Goal: Complete application form: Complete application form

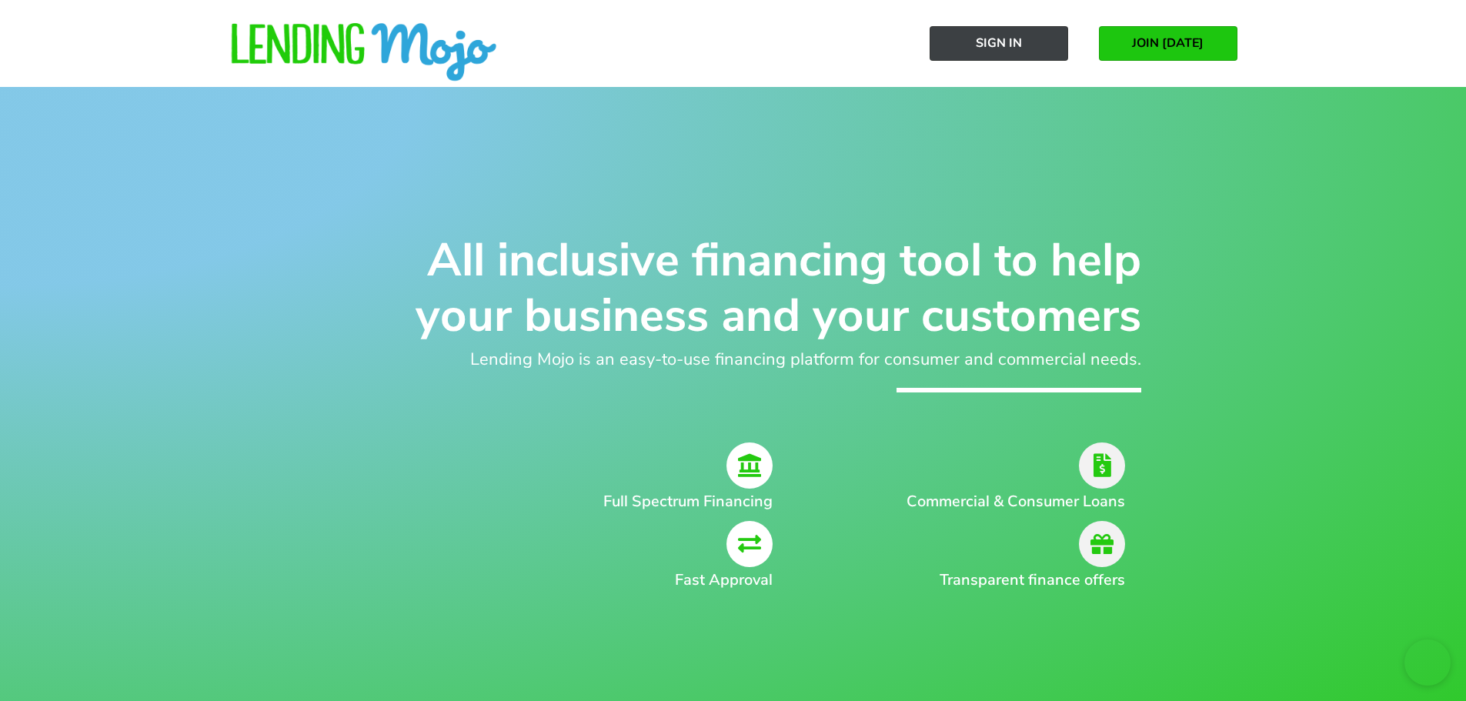
click at [1041, 49] on link "Sign In" at bounding box center [999, 43] width 139 height 35
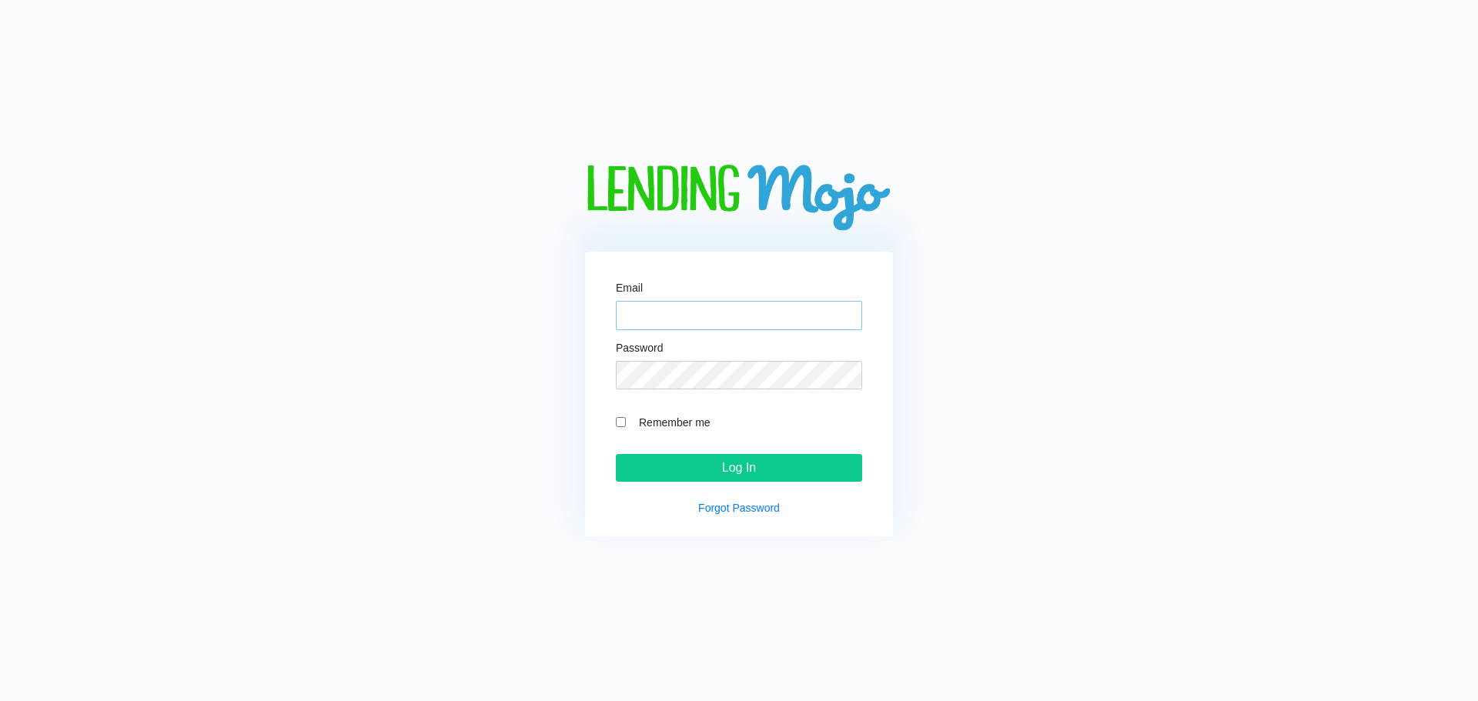
click at [699, 322] on input "Email" at bounding box center [739, 315] width 246 height 29
type input "sdallas@ryanphelps.com"
click at [723, 514] on link "Forgot Password" at bounding box center [739, 508] width 82 height 12
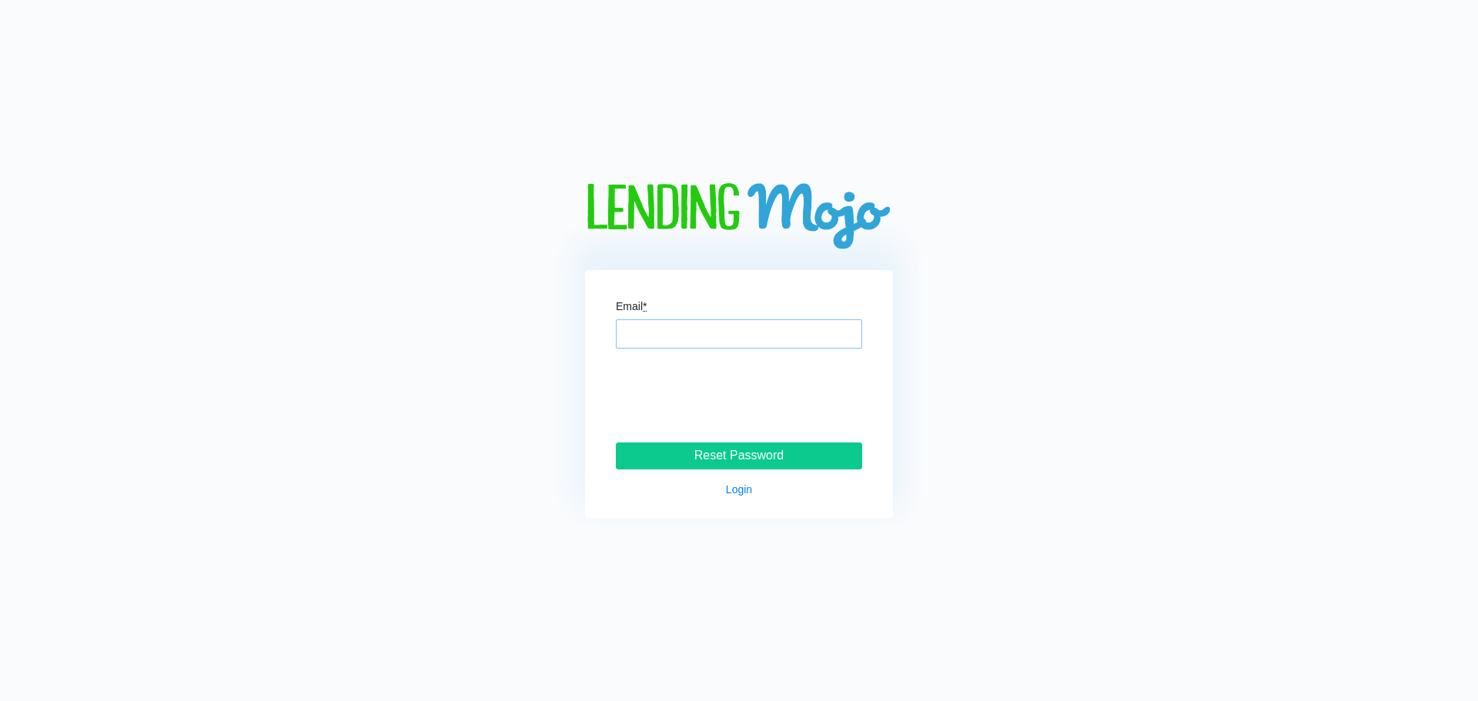
click at [709, 338] on input "Email *" at bounding box center [739, 333] width 246 height 29
type input "[EMAIL_ADDRESS][DOMAIN_NAME]"
click at [717, 460] on input "Reset Password" at bounding box center [739, 457] width 246 height 28
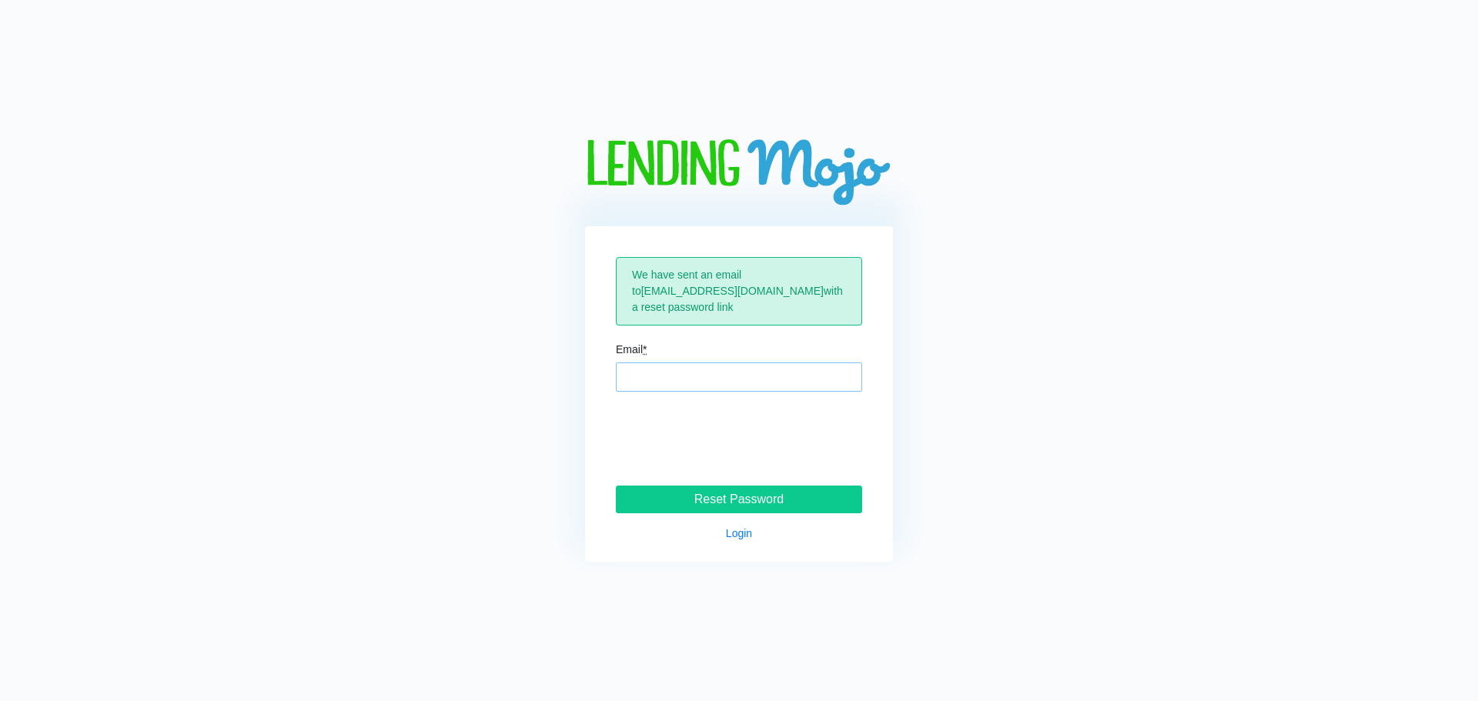
click at [683, 374] on input "Email *" at bounding box center [739, 377] width 246 height 29
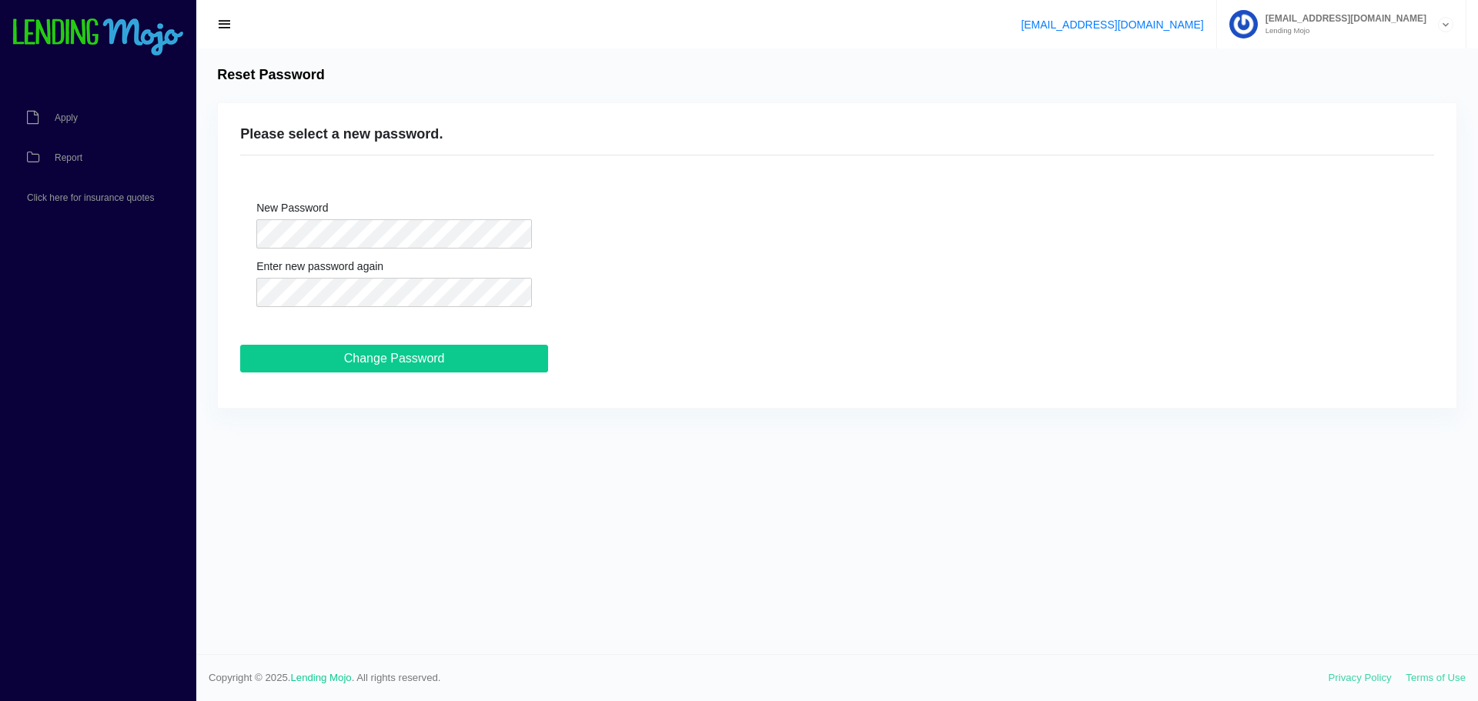
click at [363, 252] on div "New Password Enter new password again" at bounding box center [394, 260] width 308 height 137
click at [240, 345] on input "Change Password" at bounding box center [394, 359] width 308 height 28
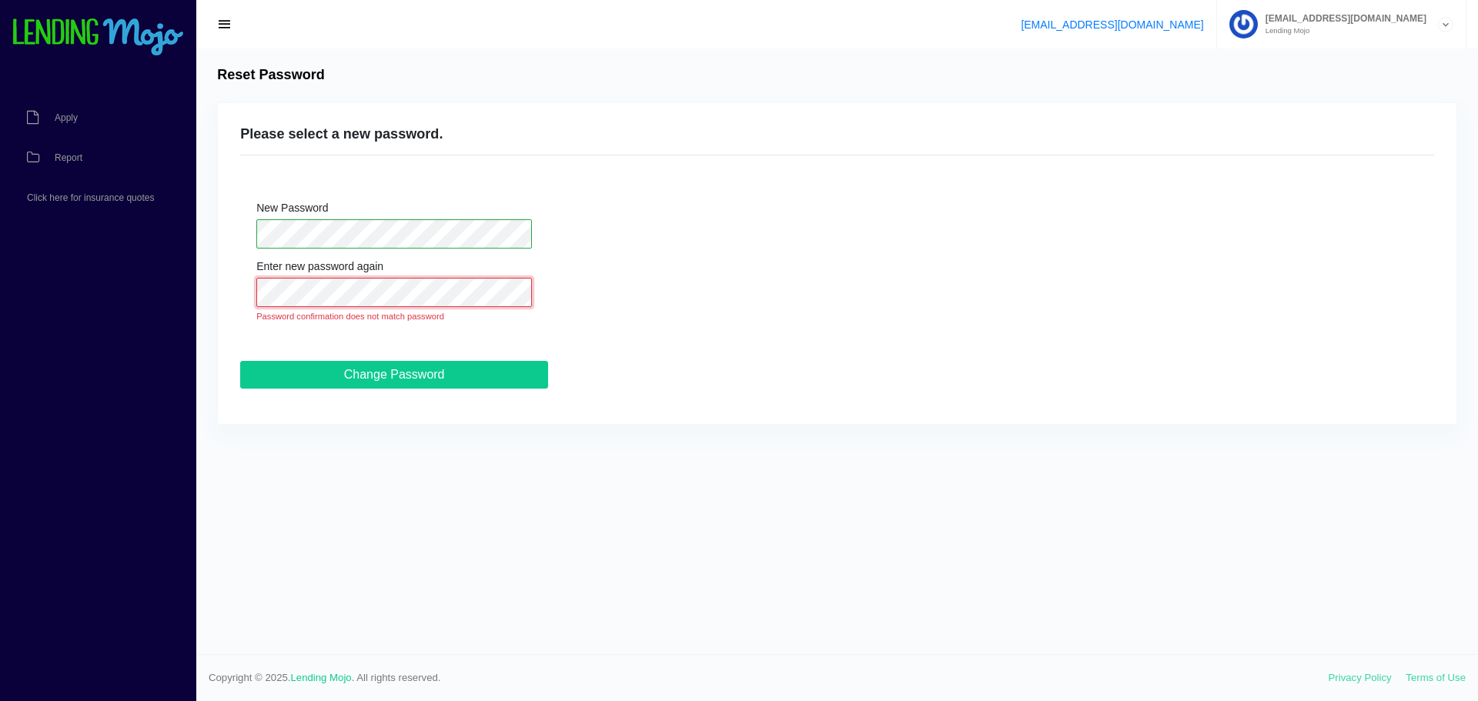
click at [240, 361] on input "Change Password" at bounding box center [394, 375] width 308 height 28
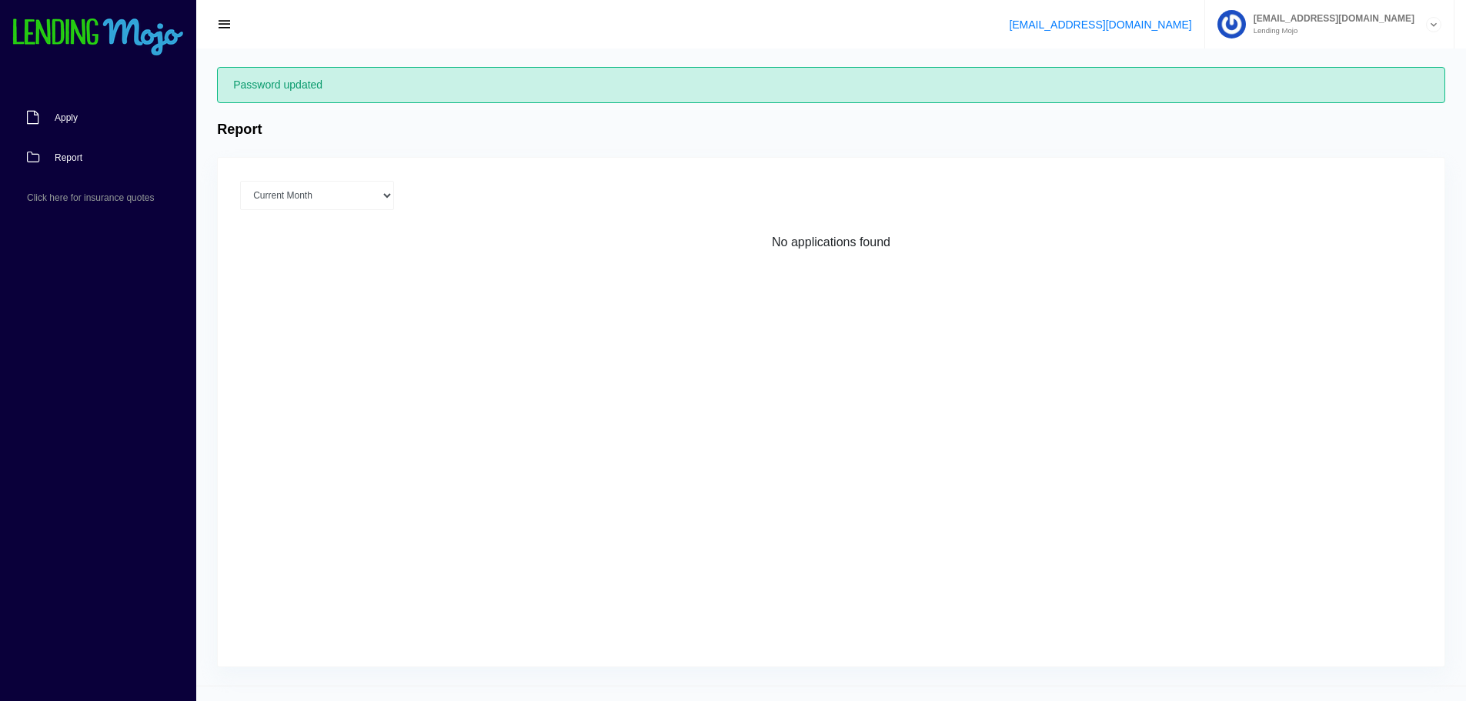
click at [66, 113] on span "Apply" at bounding box center [66, 117] width 23 height 9
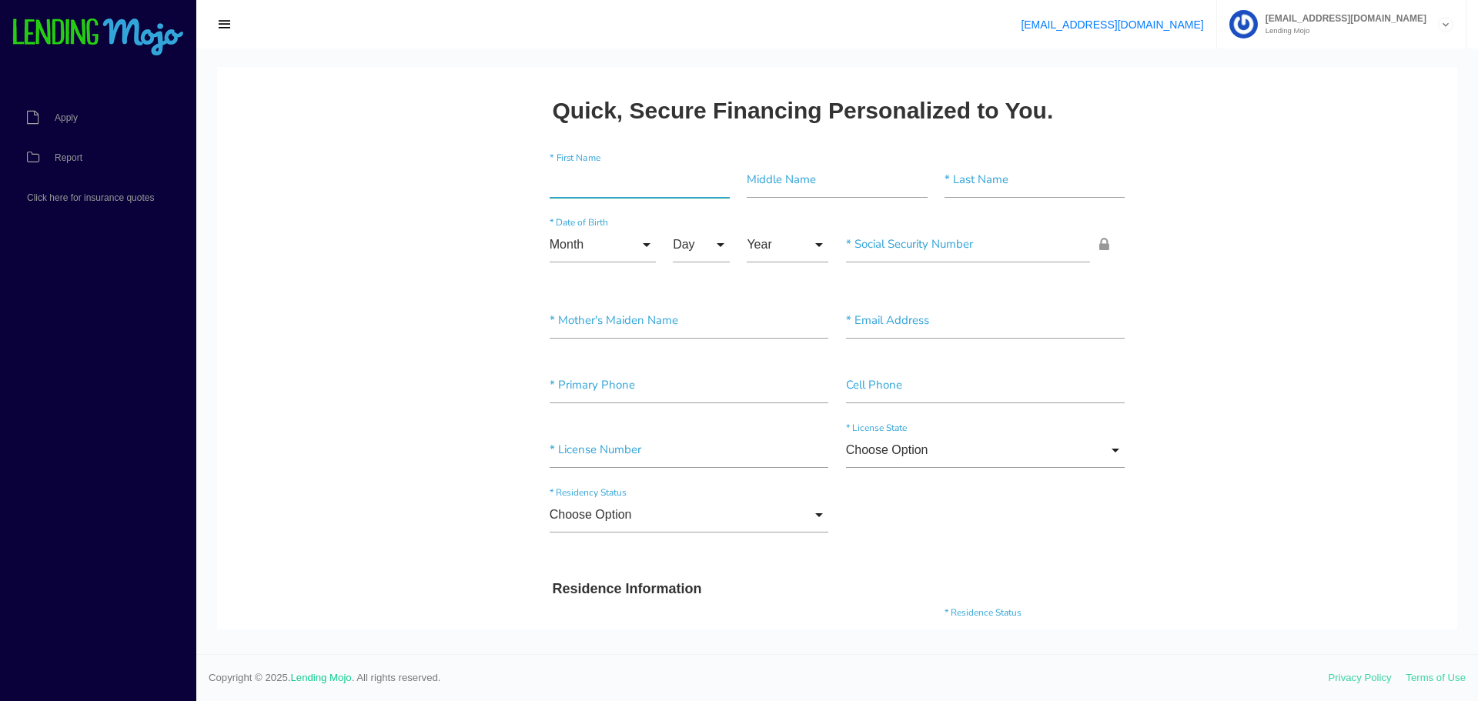
click at [621, 186] on input"] "text" at bounding box center [640, 179] width 180 height 35
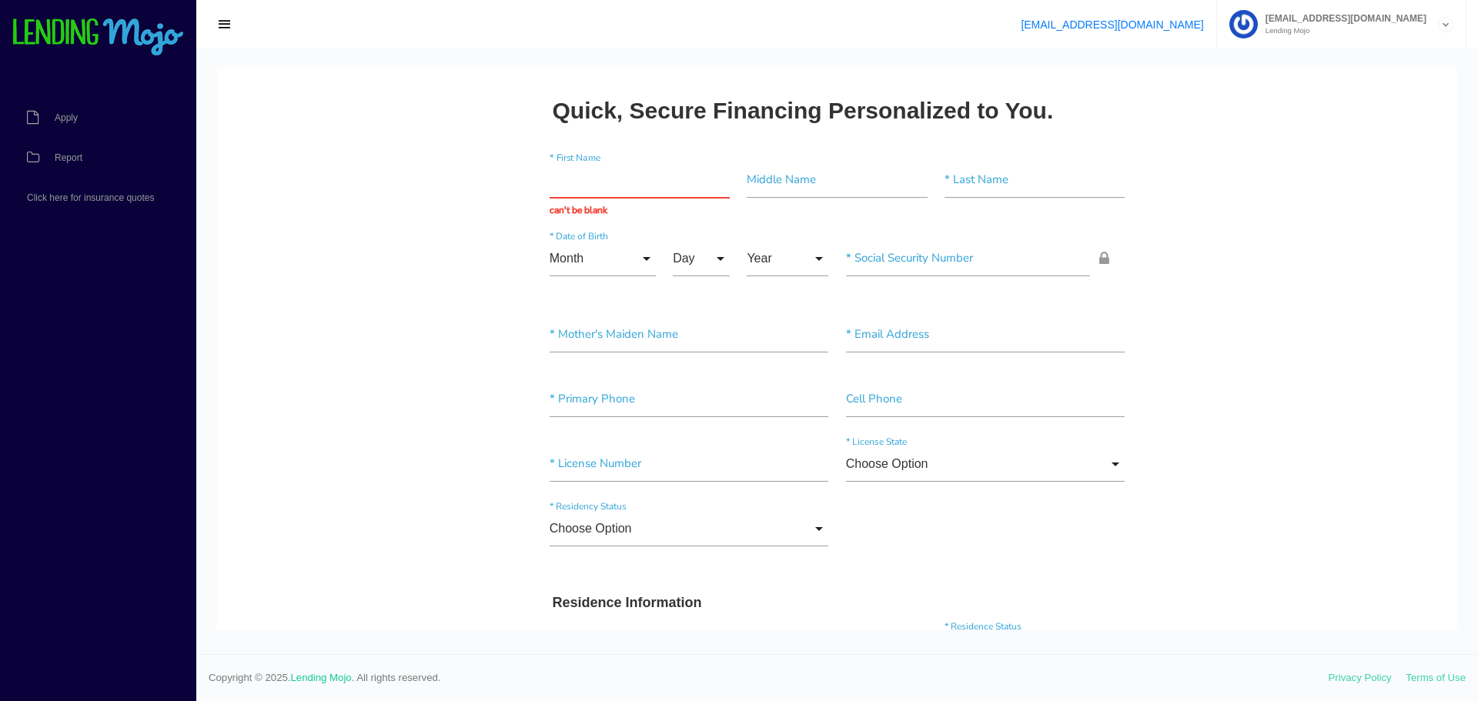
click at [217, 20] on span "button" at bounding box center [224, 24] width 15 height 17
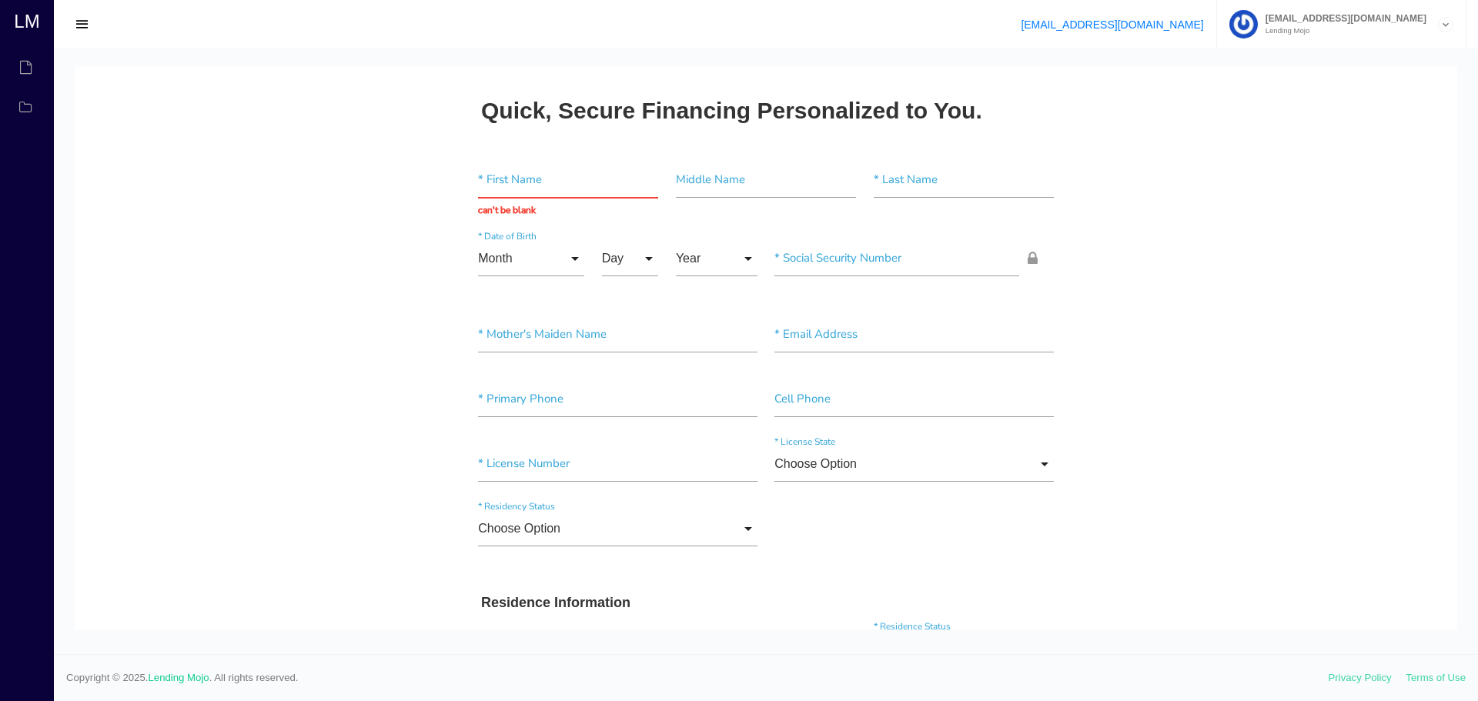
click at [81, 27] on span "button" at bounding box center [82, 24] width 15 height 17
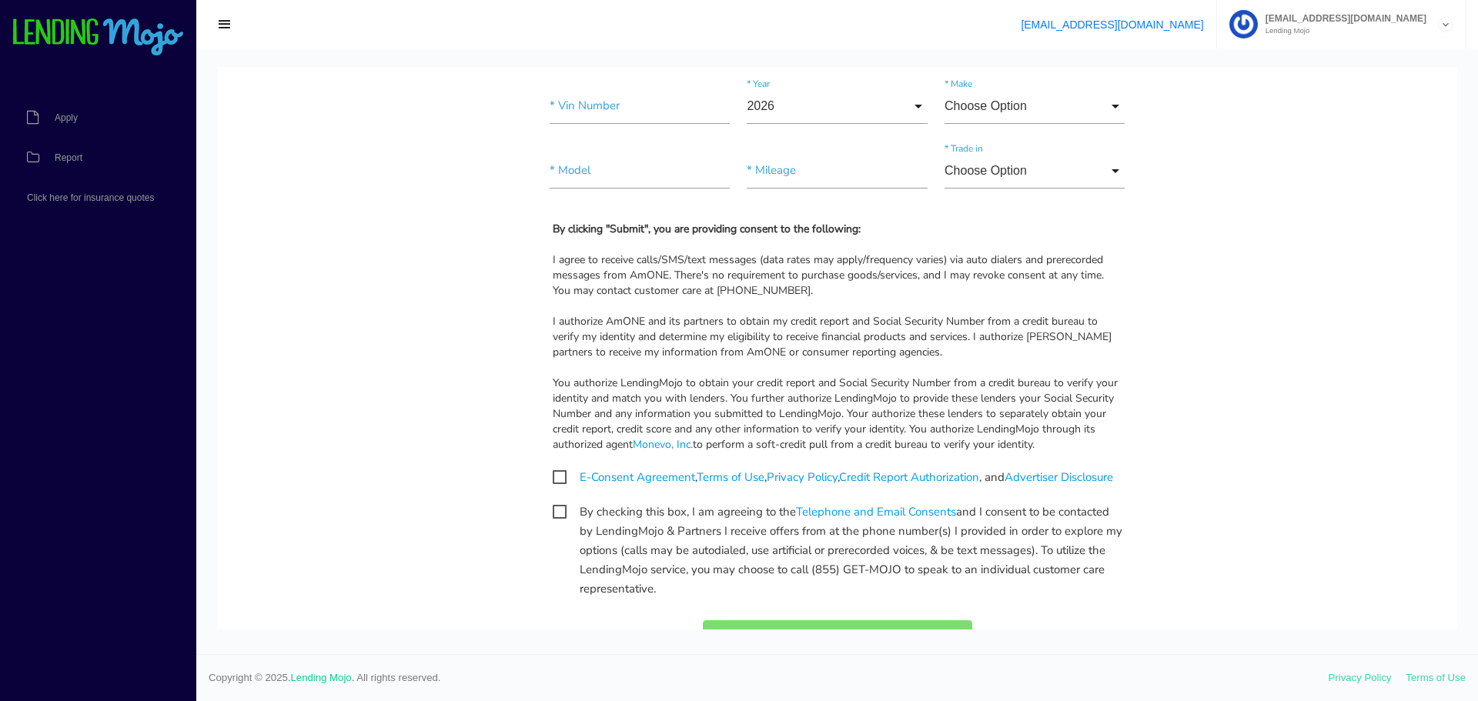
scroll to position [1462, 0]
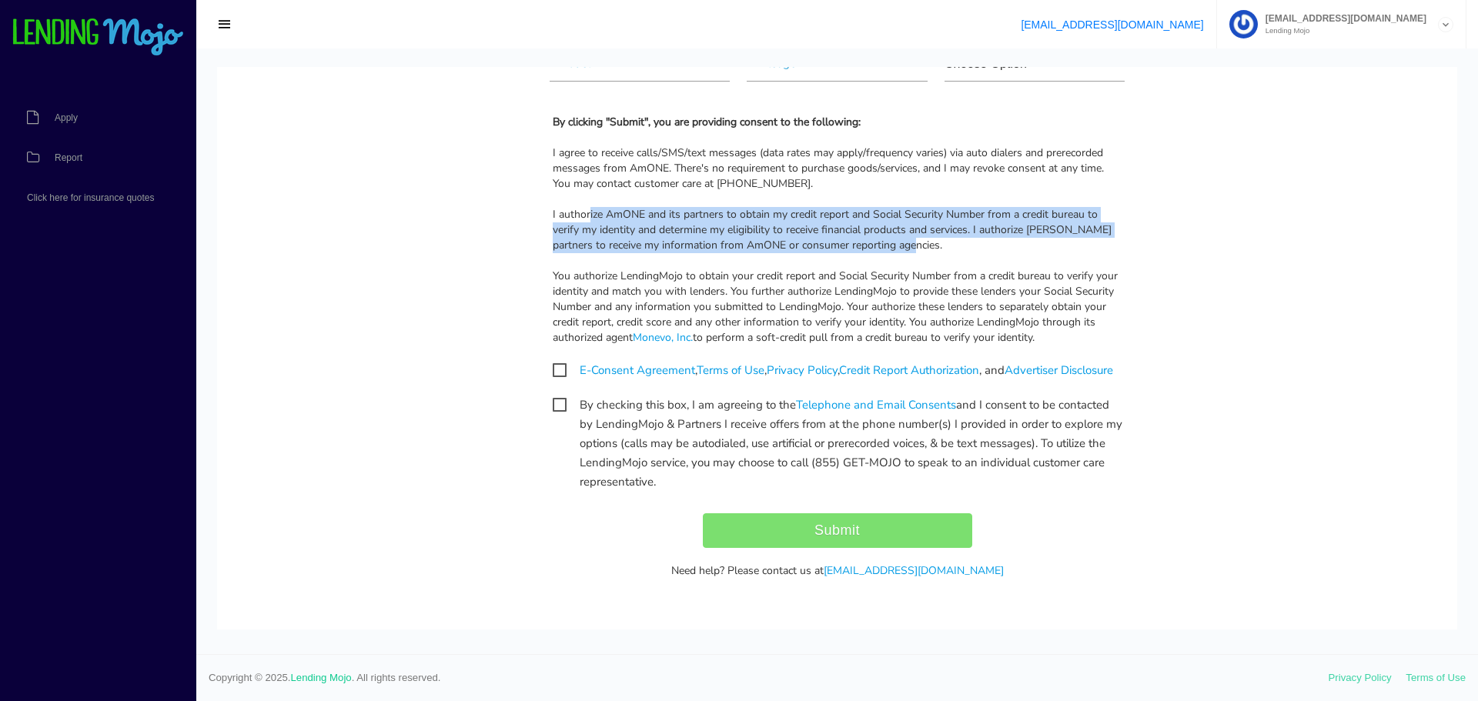
drag, startPoint x: 582, startPoint y: 219, endPoint x: 952, endPoint y: 250, distance: 371.6
click at [952, 250] on div "I authorize AmONE and its partners to obtain my credit report and Social Securi…" at bounding box center [838, 230] width 570 height 46
drag, startPoint x: 549, startPoint y: 222, endPoint x: 882, endPoint y: 266, distance: 336.1
click at [882, 266] on div "By clicking "Submit", you are providing consent to the following: I agree to re…" at bounding box center [837, 230] width 593 height 231
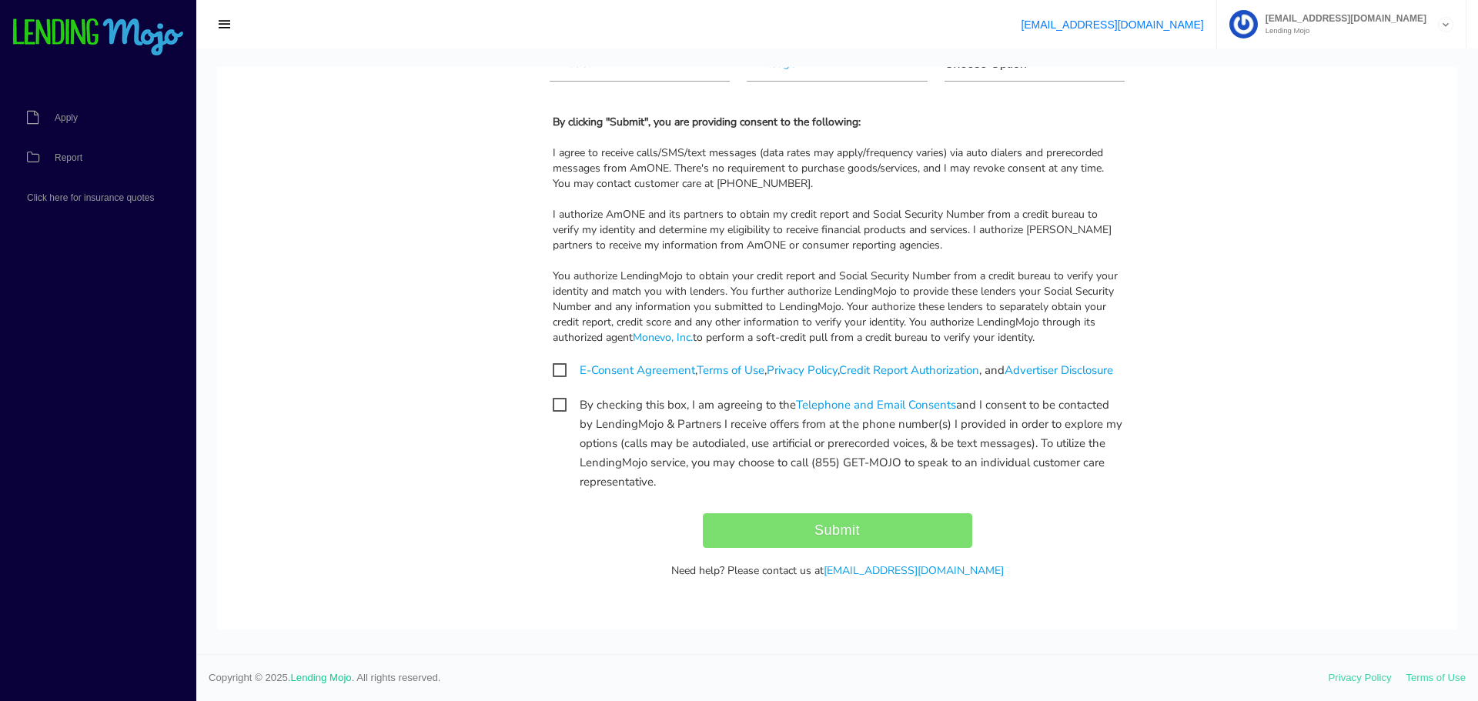
click at [896, 265] on div "By clicking "Submit", you are providing consent to the following: I agree to re…" at bounding box center [837, 230] width 593 height 231
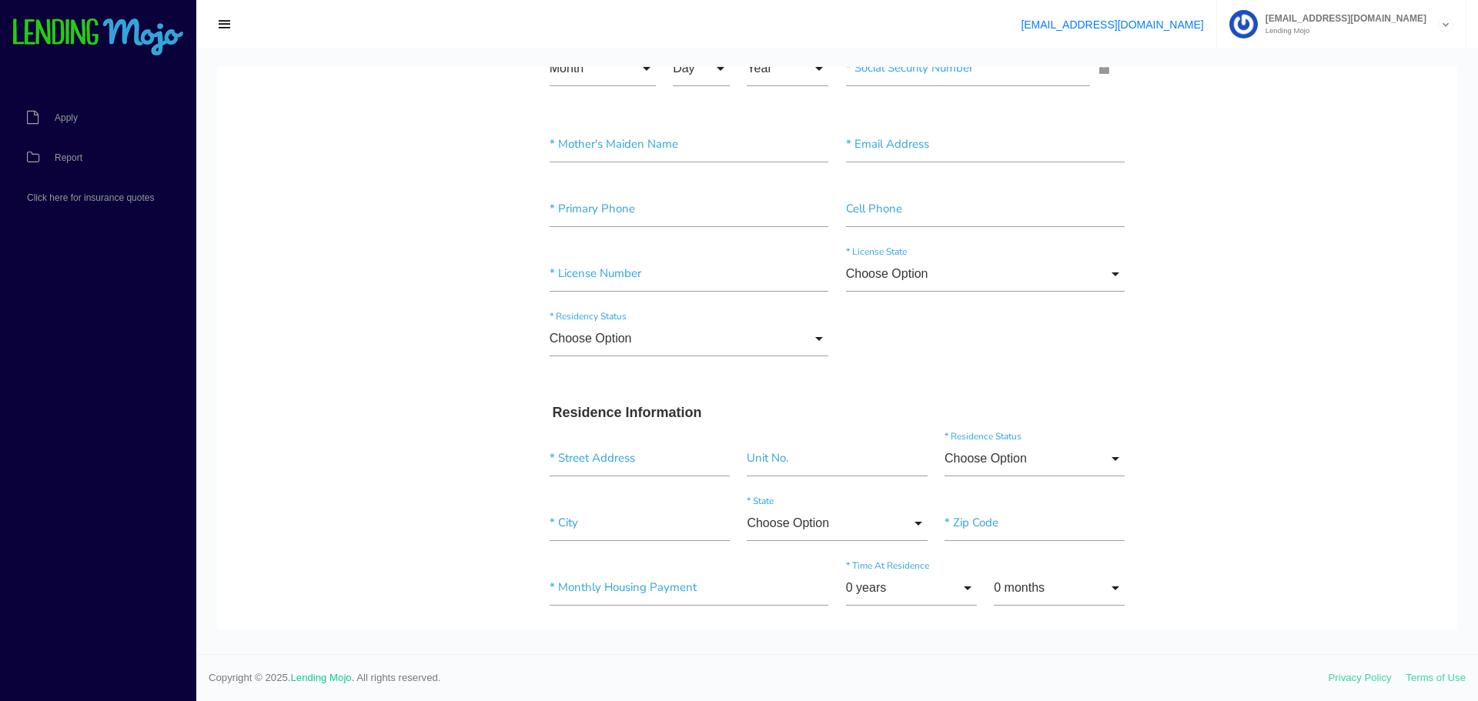
scroll to position [0, 0]
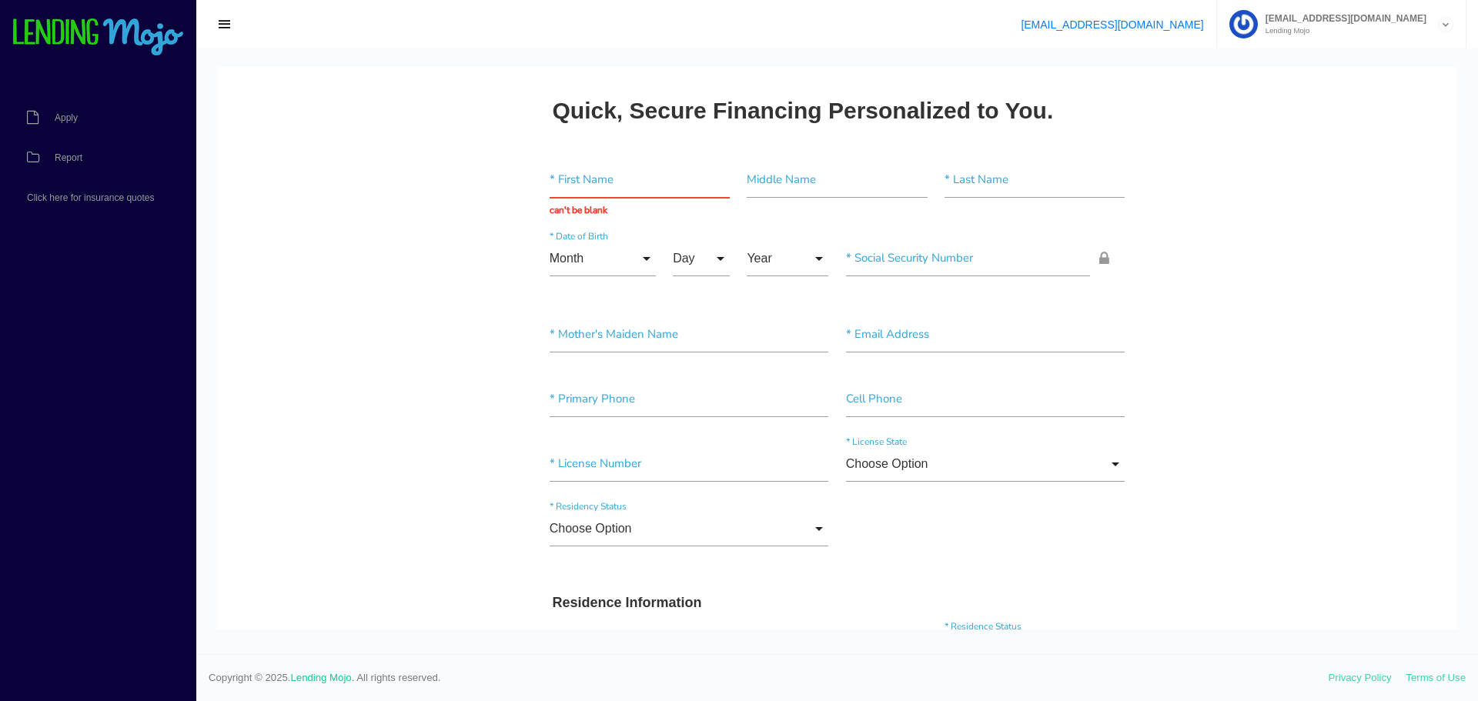
click at [233, 23] on button "button" at bounding box center [225, 25] width 34 height 22
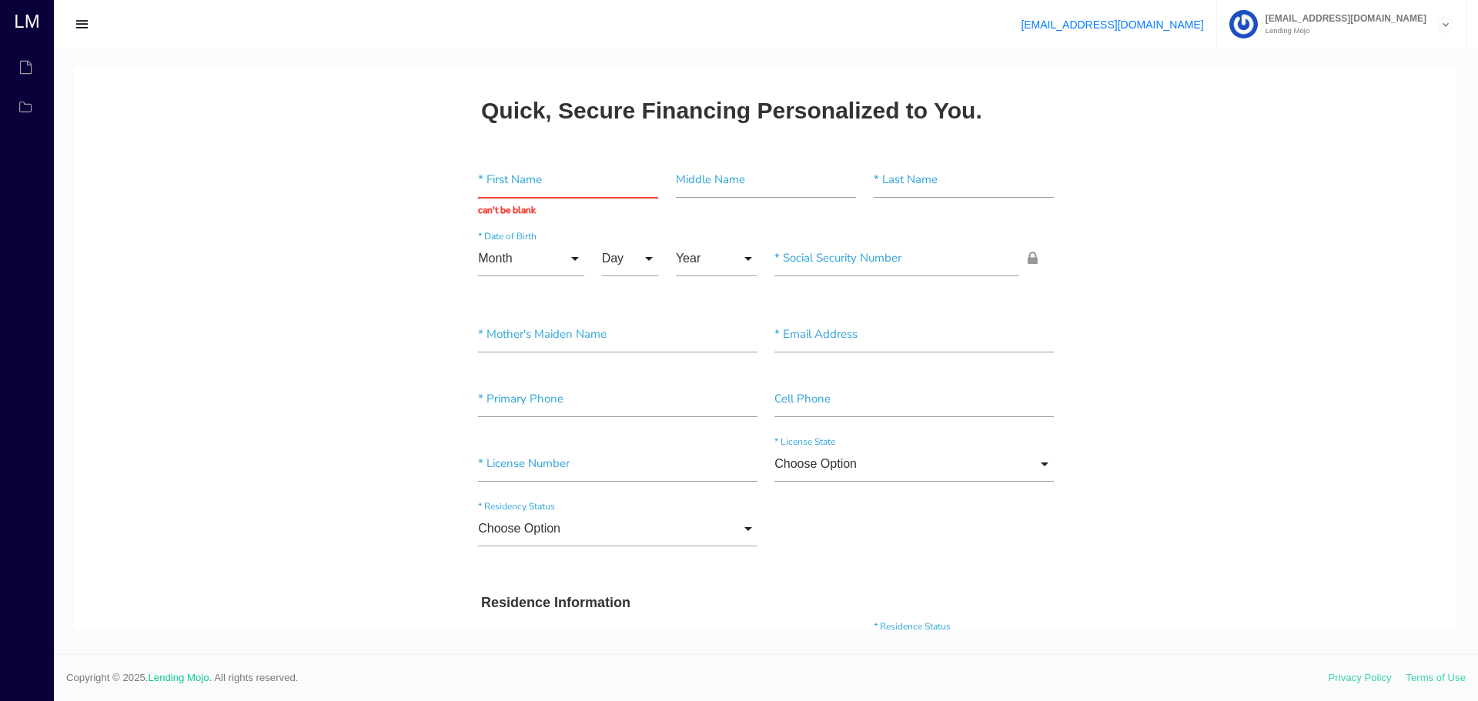
click at [85, 23] on span "button" at bounding box center [82, 24] width 15 height 17
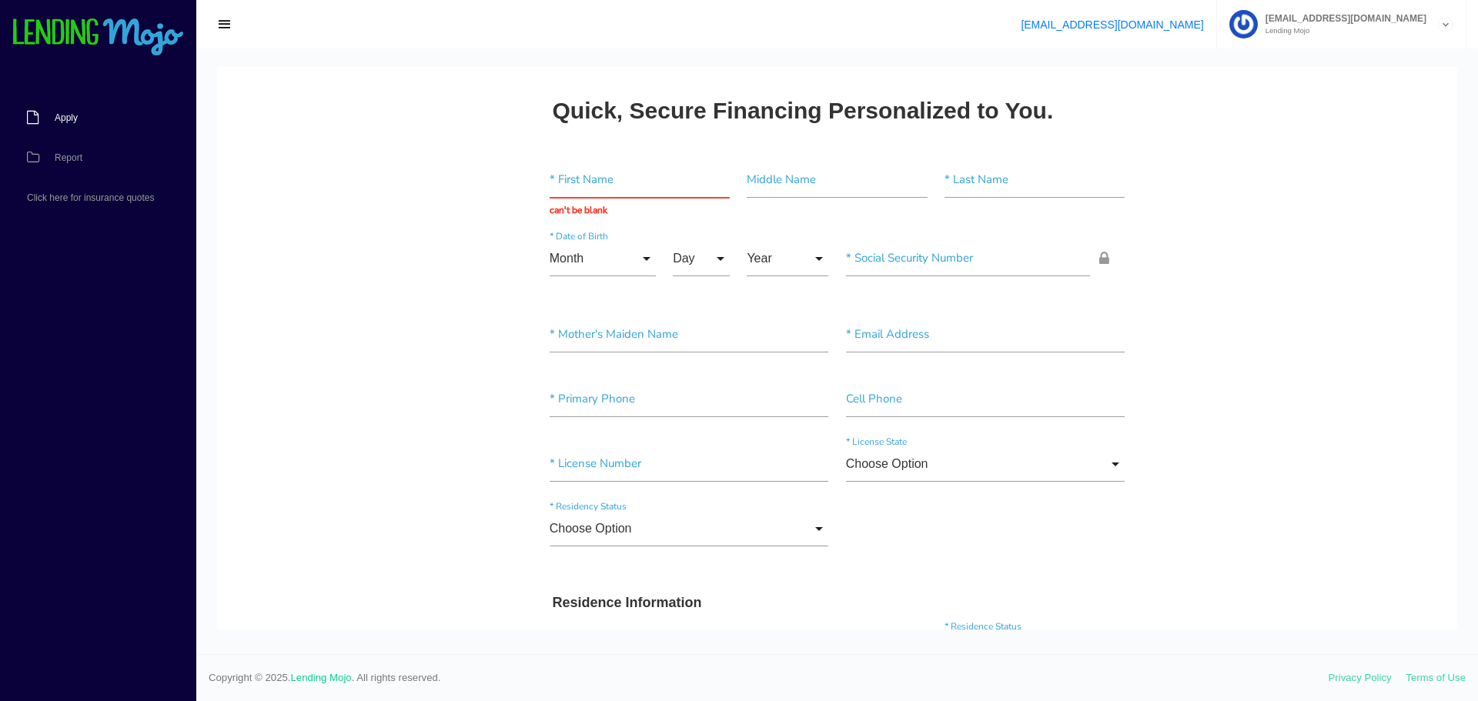
click at [64, 115] on span "Apply" at bounding box center [66, 117] width 23 height 9
